Goal: Find specific page/section: Find specific page/section

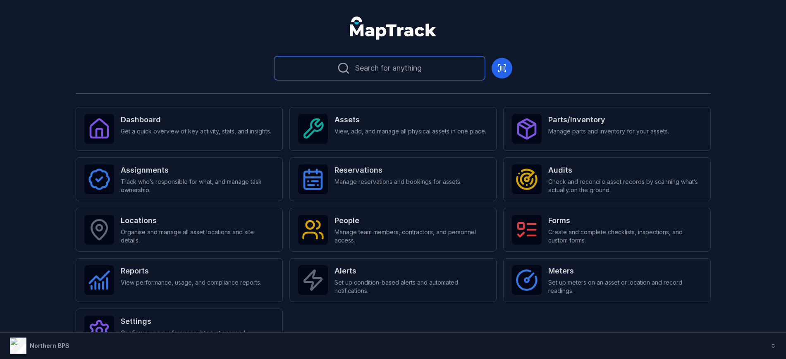
click at [427, 66] on button "Search for anything" at bounding box center [379, 68] width 211 height 24
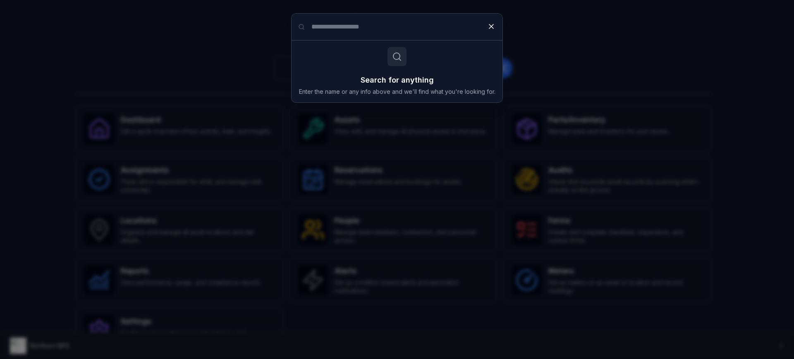
click at [316, 27] on input "Search for anything" at bounding box center [397, 27] width 211 height 26
click at [324, 25] on input "Search for anything" at bounding box center [397, 27] width 211 height 26
drag, startPoint x: 485, startPoint y: 23, endPoint x: 461, endPoint y: 22, distance: 24.0
click at [485, 23] on button at bounding box center [491, 27] width 16 height 16
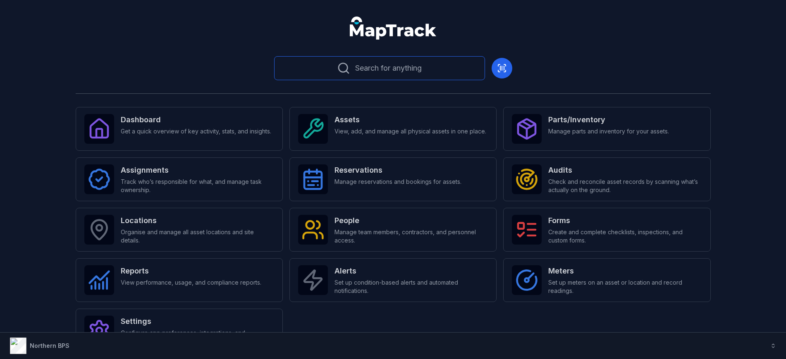
drag, startPoint x: 713, startPoint y: 93, endPoint x: 349, endPoint y: 64, distance: 365.9
click at [349, 64] on main "Search for anything Dashboard Get a quick overview of key activity, stats, and …" at bounding box center [393, 194] width 766 height 369
click at [603, 72] on div "Search for anything Dashboard Get a quick overview of key activity, stats, and …" at bounding box center [393, 216] width 635 height 326
click at [367, 233] on span "Manage team members, contractors, and personnel access." at bounding box center [411, 236] width 153 height 17
